Goal: Task Accomplishment & Management: Use online tool/utility

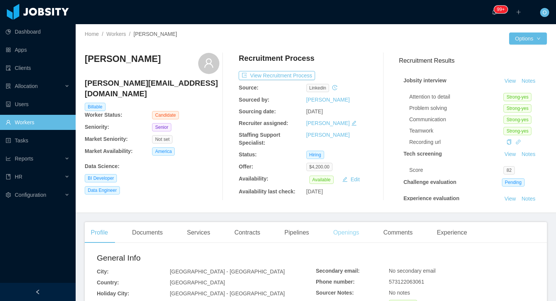
click at [356, 235] on div "Openings" at bounding box center [346, 232] width 38 height 21
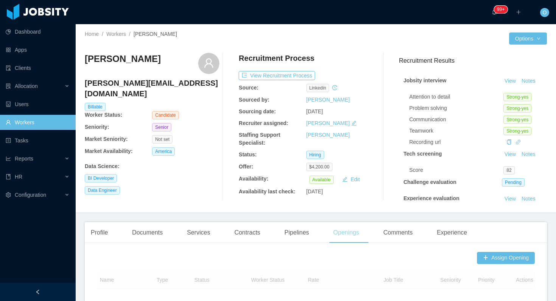
scroll to position [191, 0]
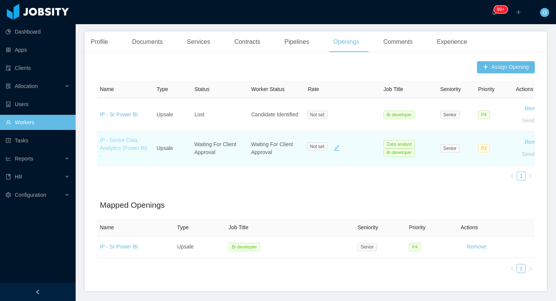
click at [133, 150] on link "IP - Senior Data Analytics (Power BI) -" at bounding box center [124, 148] width 48 height 22
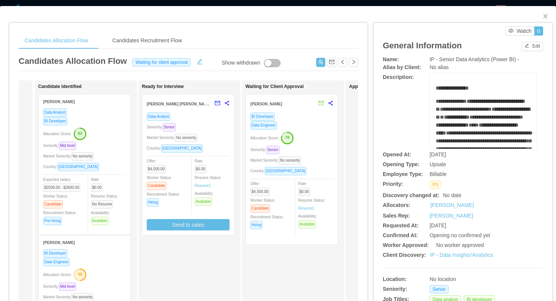
scroll to position [0, 121]
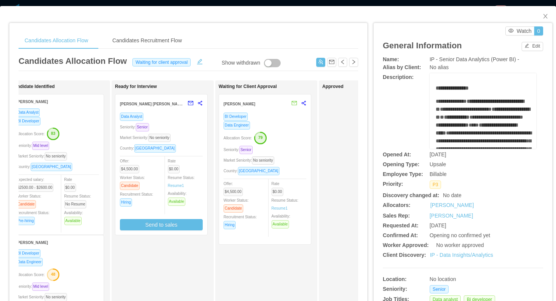
click at [287, 136] on div "Allocation Score: 79" at bounding box center [264, 138] width 83 height 12
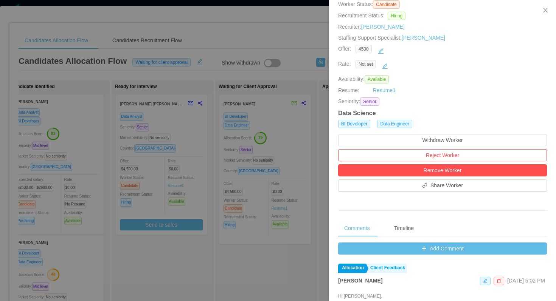
scroll to position [104, 0]
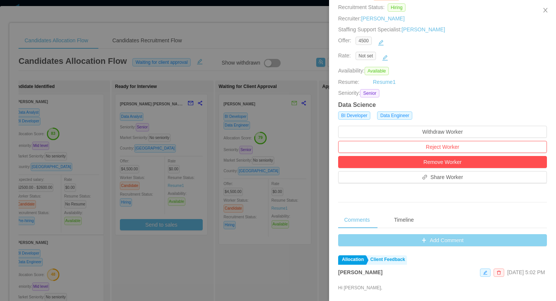
click at [346, 238] on button "Add Comment" at bounding box center [442, 240] width 209 height 12
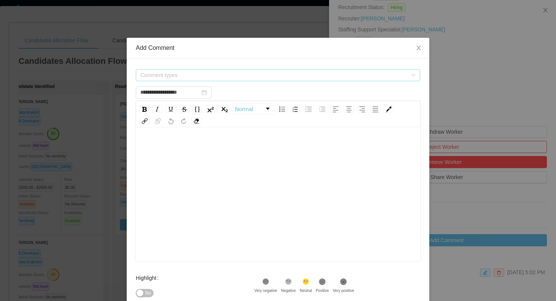
click at [274, 77] on span "Comment types" at bounding box center [273, 75] width 267 height 8
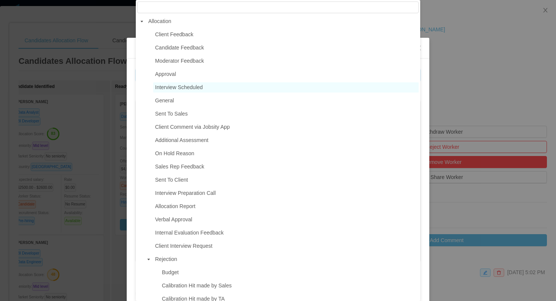
click at [203, 88] on span "Interview Scheduled" at bounding box center [179, 87] width 48 height 6
type input "**********"
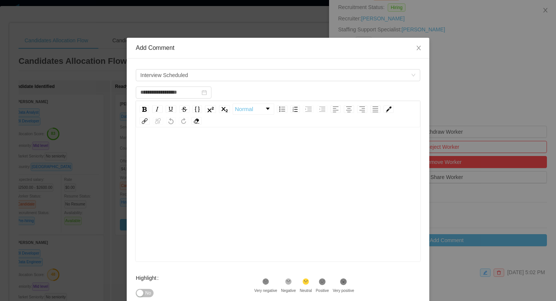
click at [194, 166] on div "rdw-editor" at bounding box center [278, 206] width 273 height 132
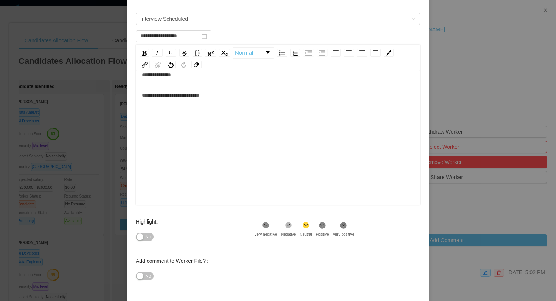
scroll to position [86, 0]
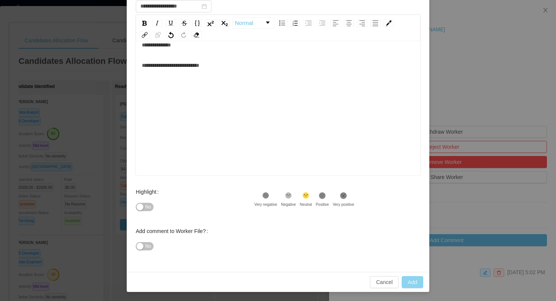
type input "**********"
click at [406, 281] on button "Add" at bounding box center [412, 282] width 22 height 12
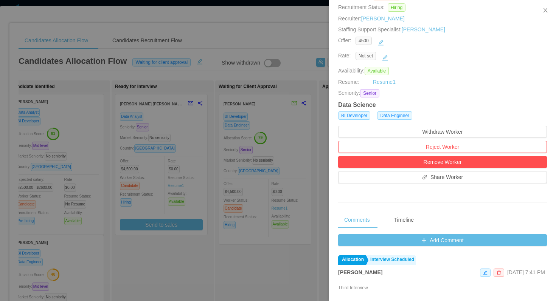
click at [142, 26] on div at bounding box center [278, 150] width 556 height 301
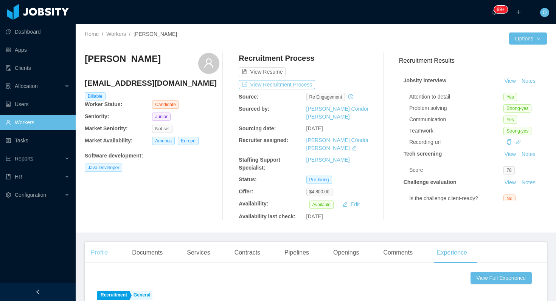
scroll to position [113, 0]
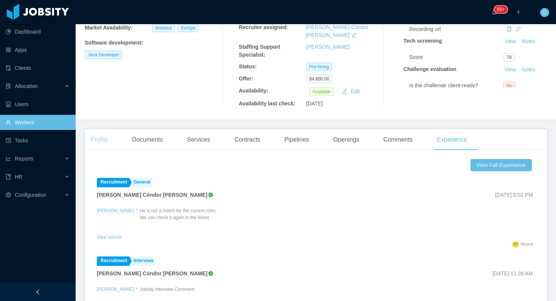
click at [108, 129] on div "Profile" at bounding box center [99, 139] width 29 height 21
